Goal: Find specific page/section

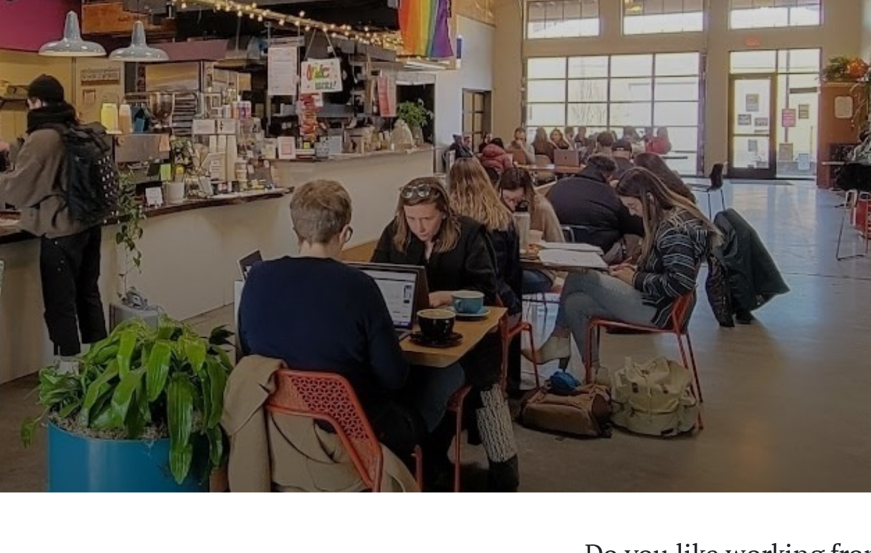
click at [226, 100] on div "| XX% Laptop Friendly Honey Latte Cafe" at bounding box center [435, 170] width 871 height 274
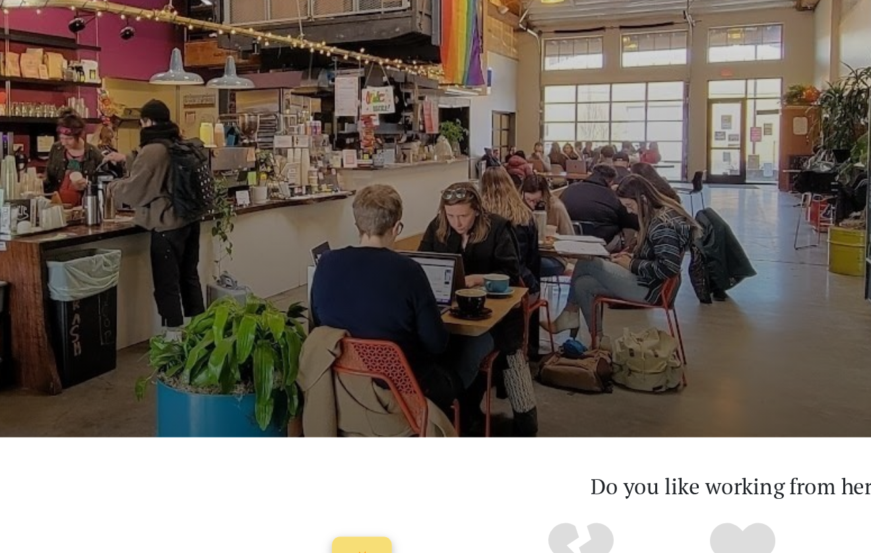
drag, startPoint x: 298, startPoint y: 98, endPoint x: 311, endPoint y: 96, distance: 13.3
click at [311, 96] on div "| XX% Laptop Friendly Honey Latte Cafe" at bounding box center [435, 170] width 871 height 274
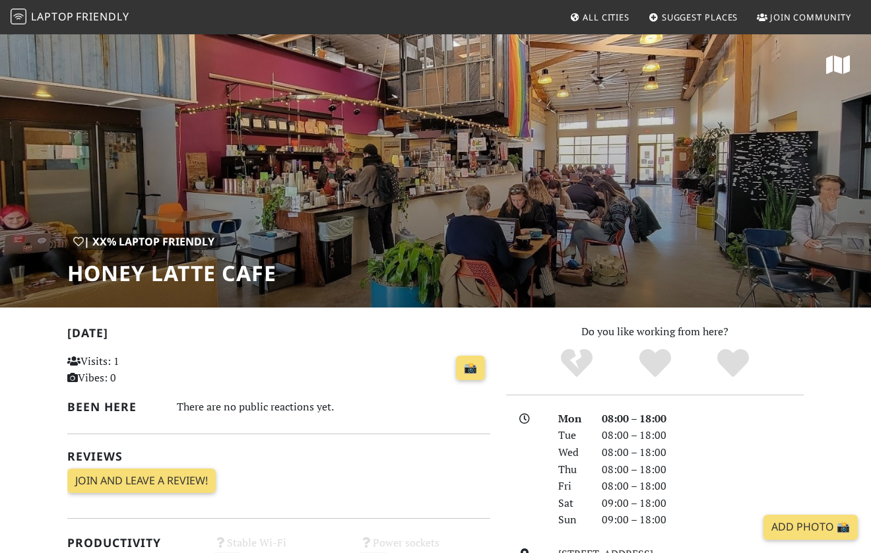
click at [71, 13] on span "Laptop" at bounding box center [52, 16] width 43 height 15
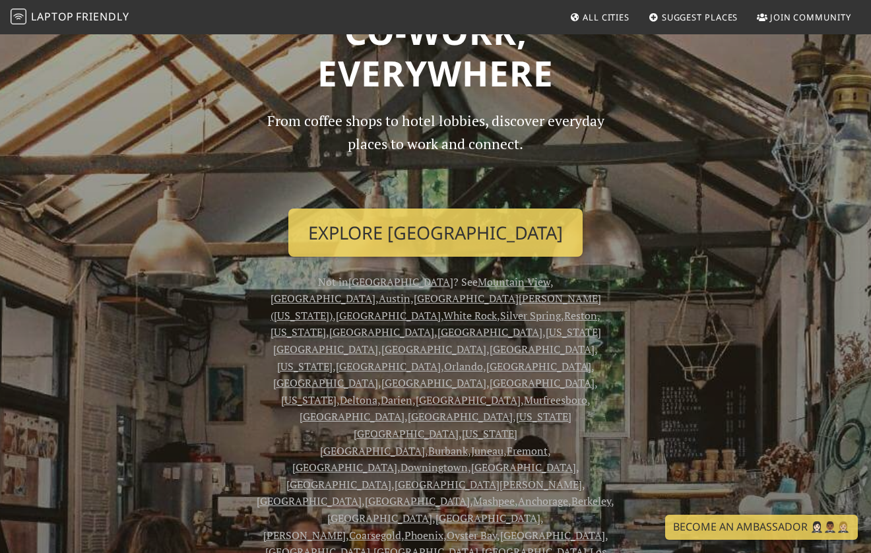
scroll to position [127, 0]
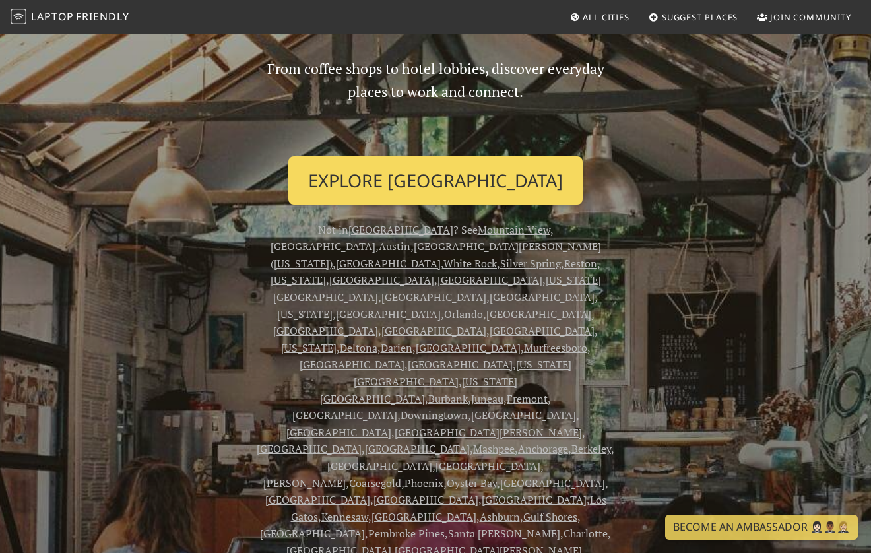
click at [400, 185] on link "Explore Portland" at bounding box center [435, 180] width 294 height 49
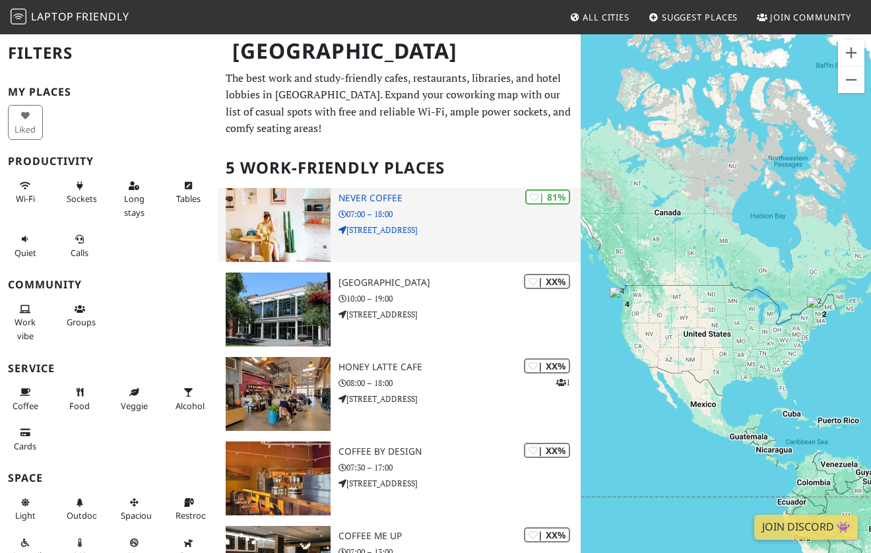
click at [429, 204] on div "| 81% Never Coffee 07:00 – 18:00 [STREET_ADDRESS]" at bounding box center [459, 225] width 242 height 74
